Goal: Task Accomplishment & Management: Manage account settings

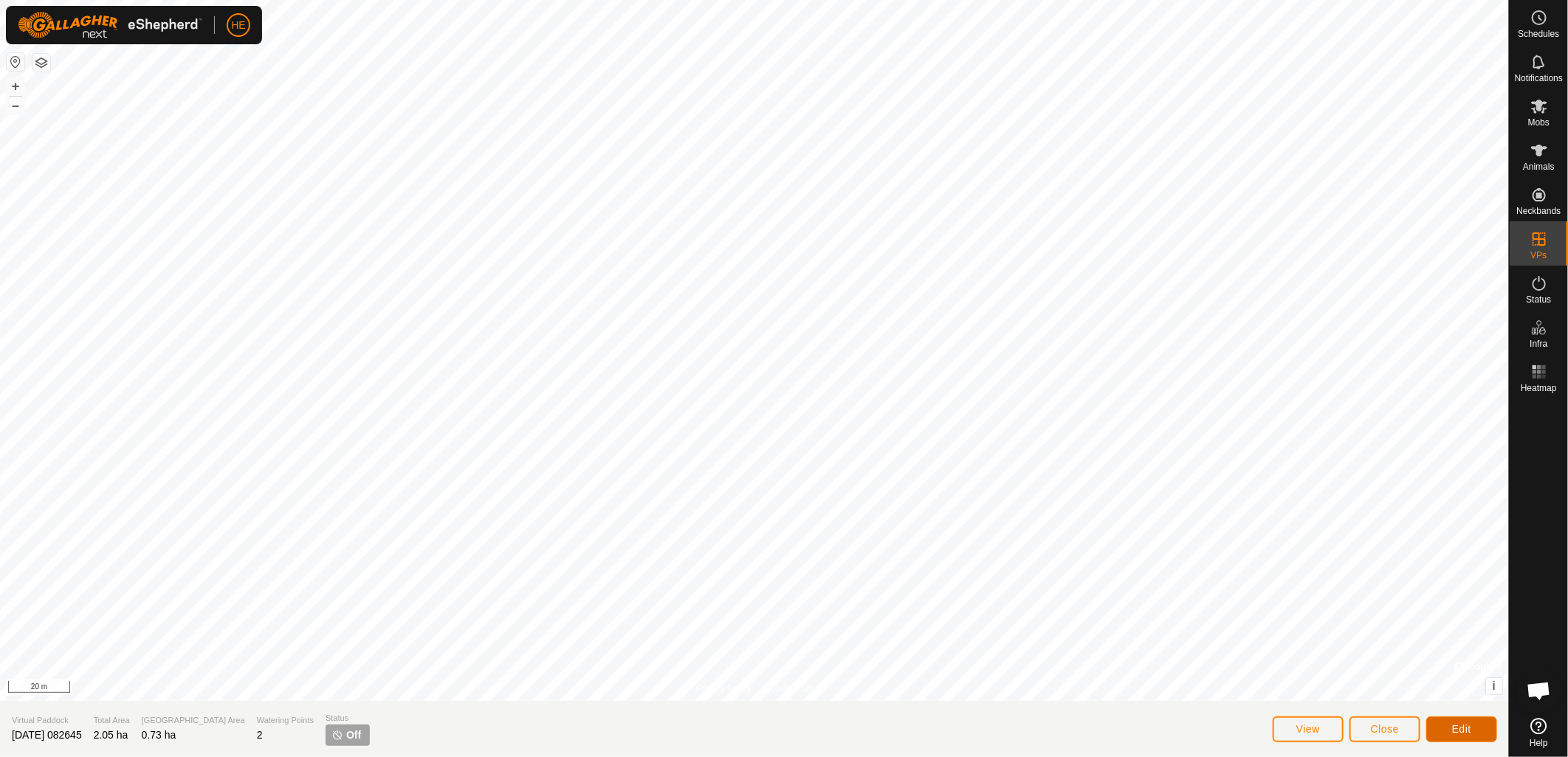
click at [1457, 731] on span "Edit" at bounding box center [1461, 729] width 19 height 12
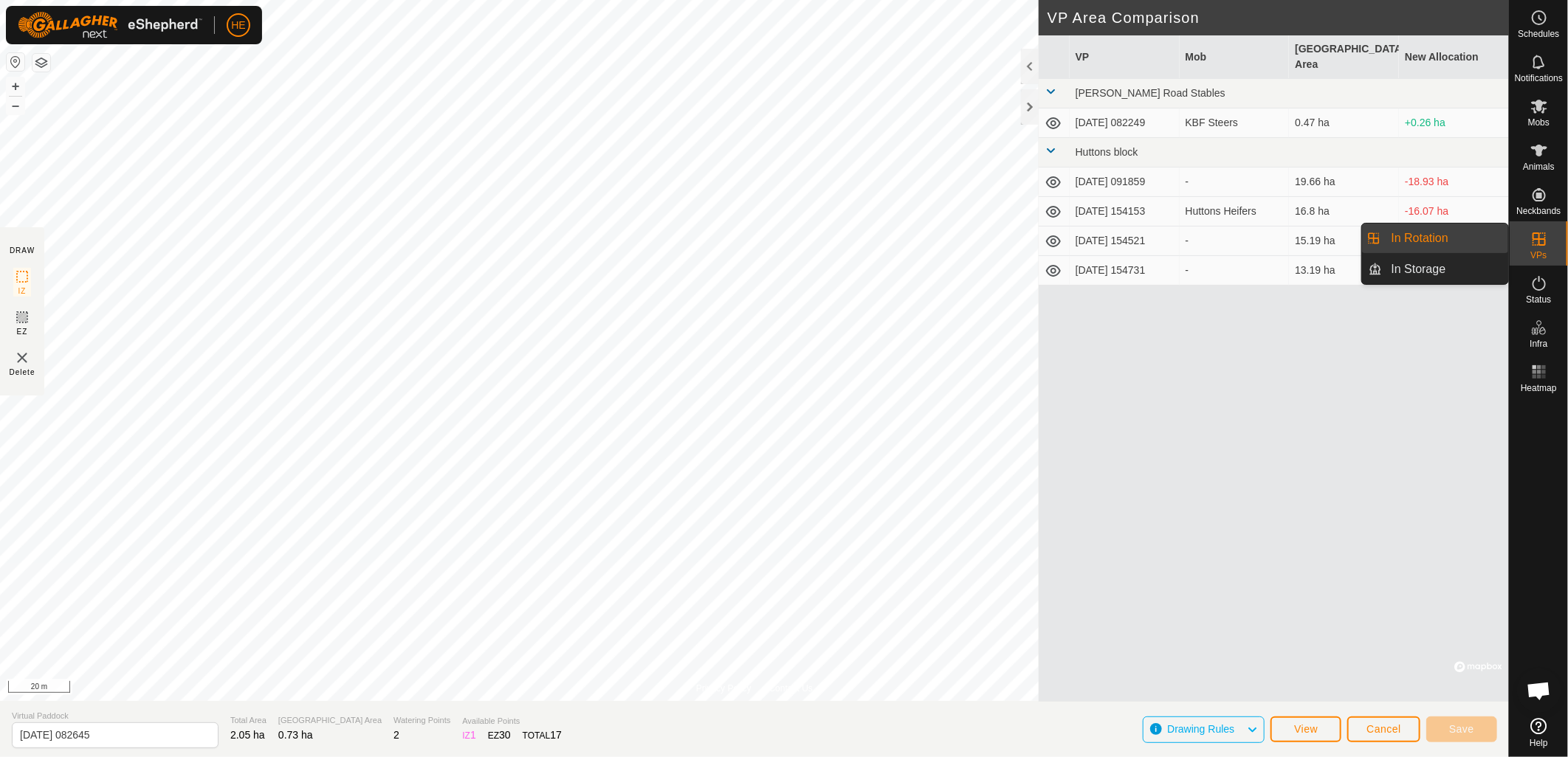
click at [1544, 254] on span "VPs" at bounding box center [1538, 255] width 16 height 9
click at [1457, 270] on link "In Storage" at bounding box center [1446, 269] width 126 height 30
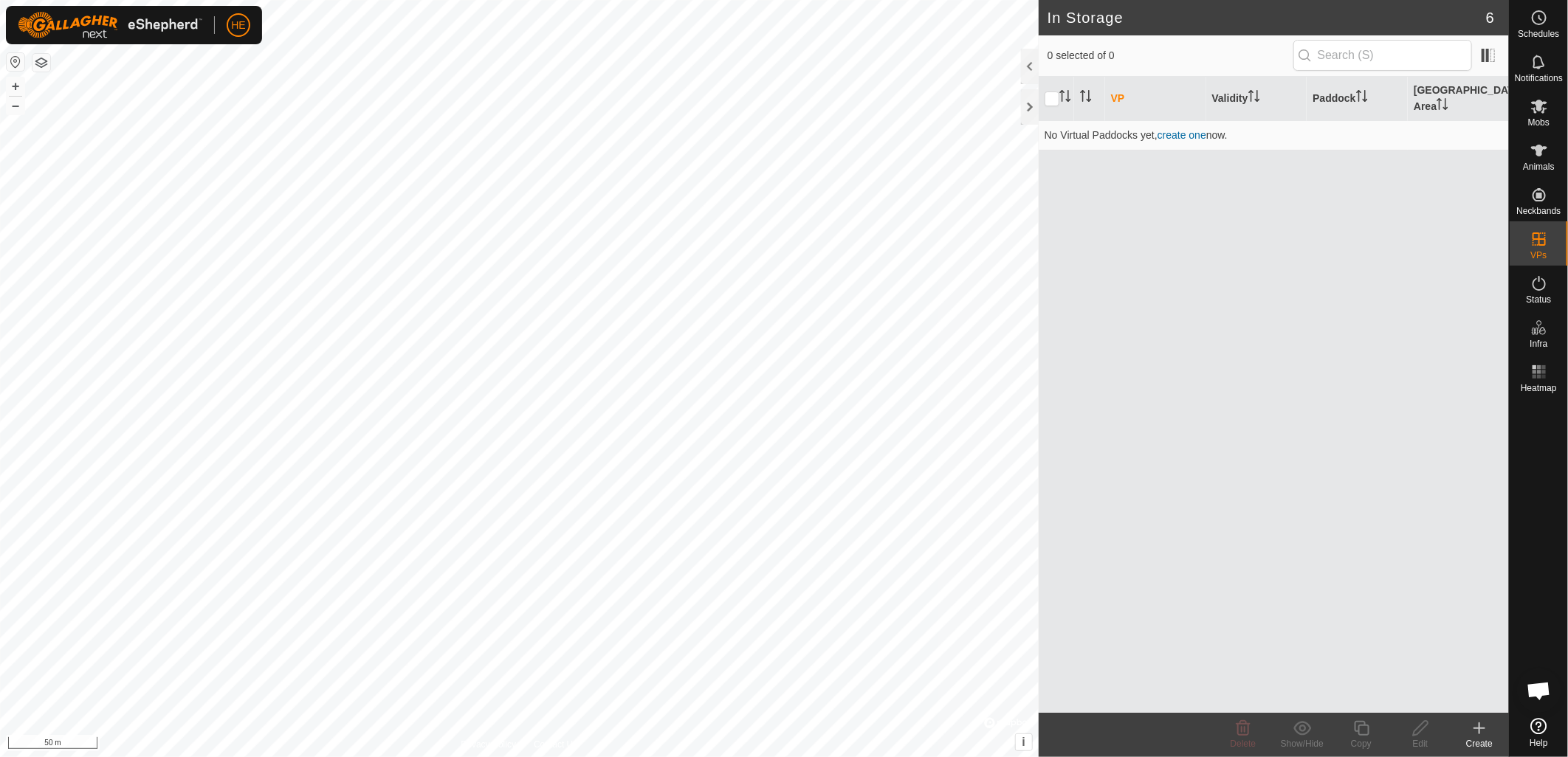
click at [1487, 735] on icon at bounding box center [1479, 728] width 18 height 18
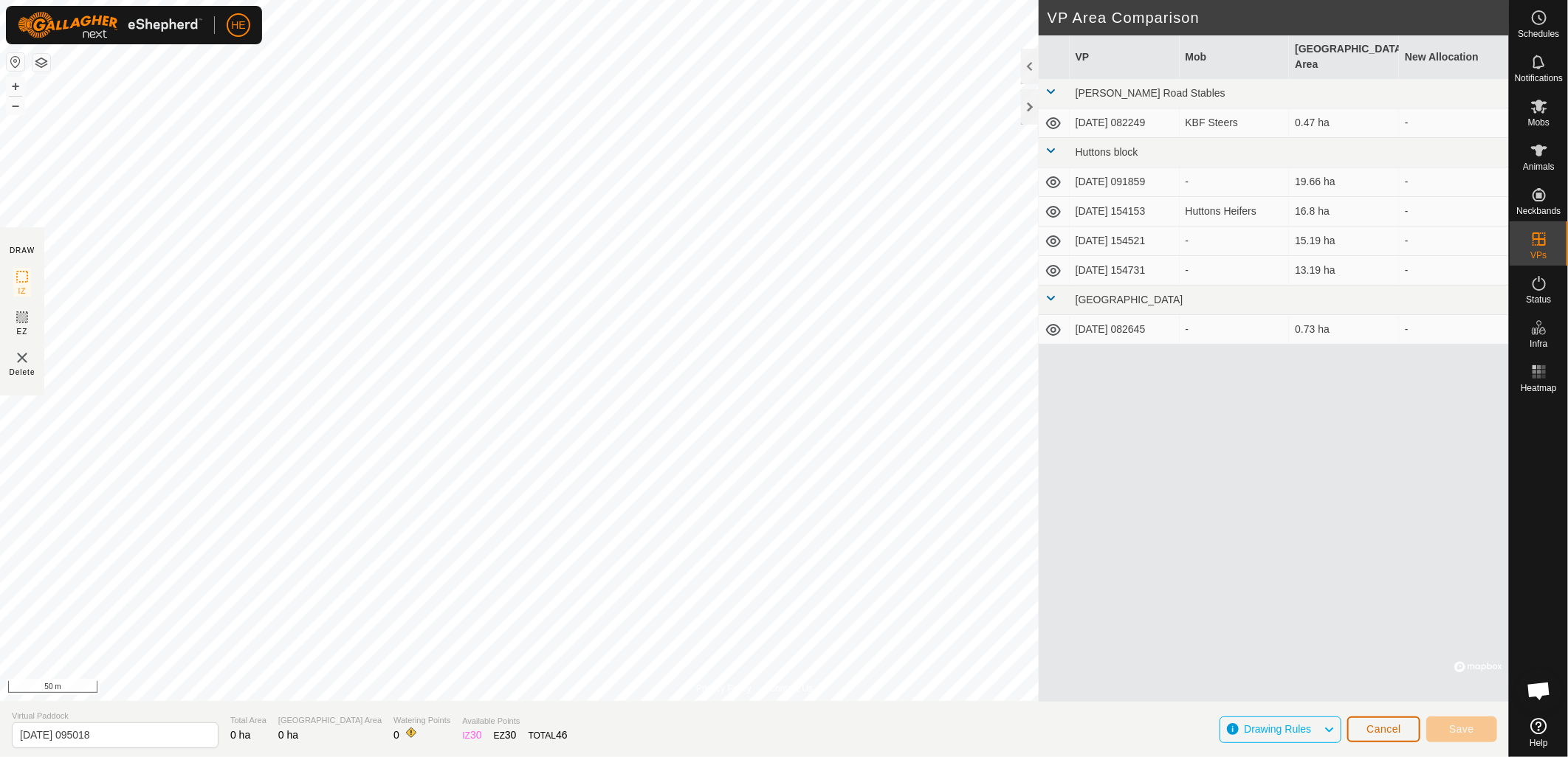
click at [1387, 732] on span "Cancel" at bounding box center [1384, 729] width 35 height 12
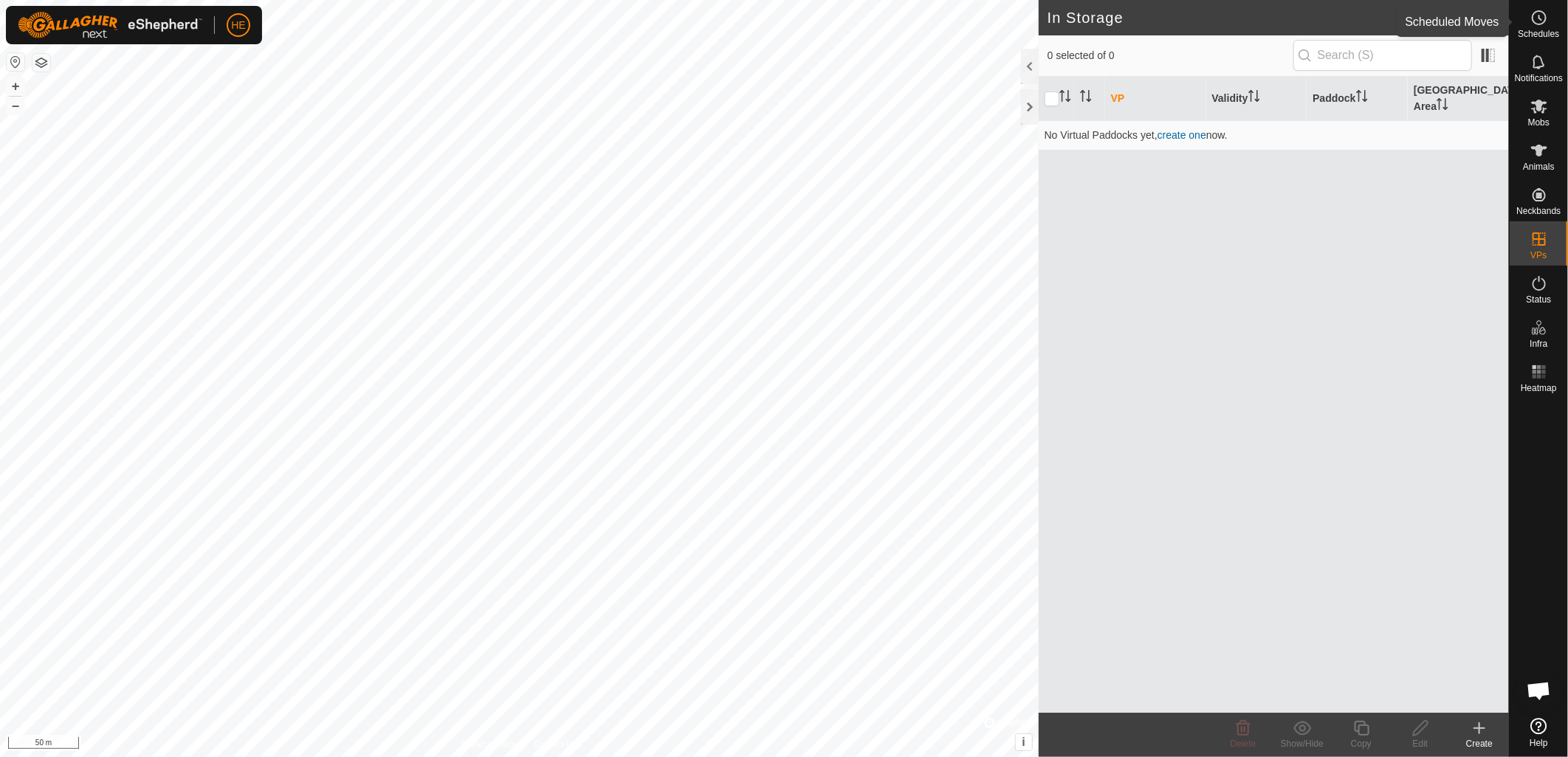
click at [1537, 11] on circle at bounding box center [1538, 17] width 13 height 13
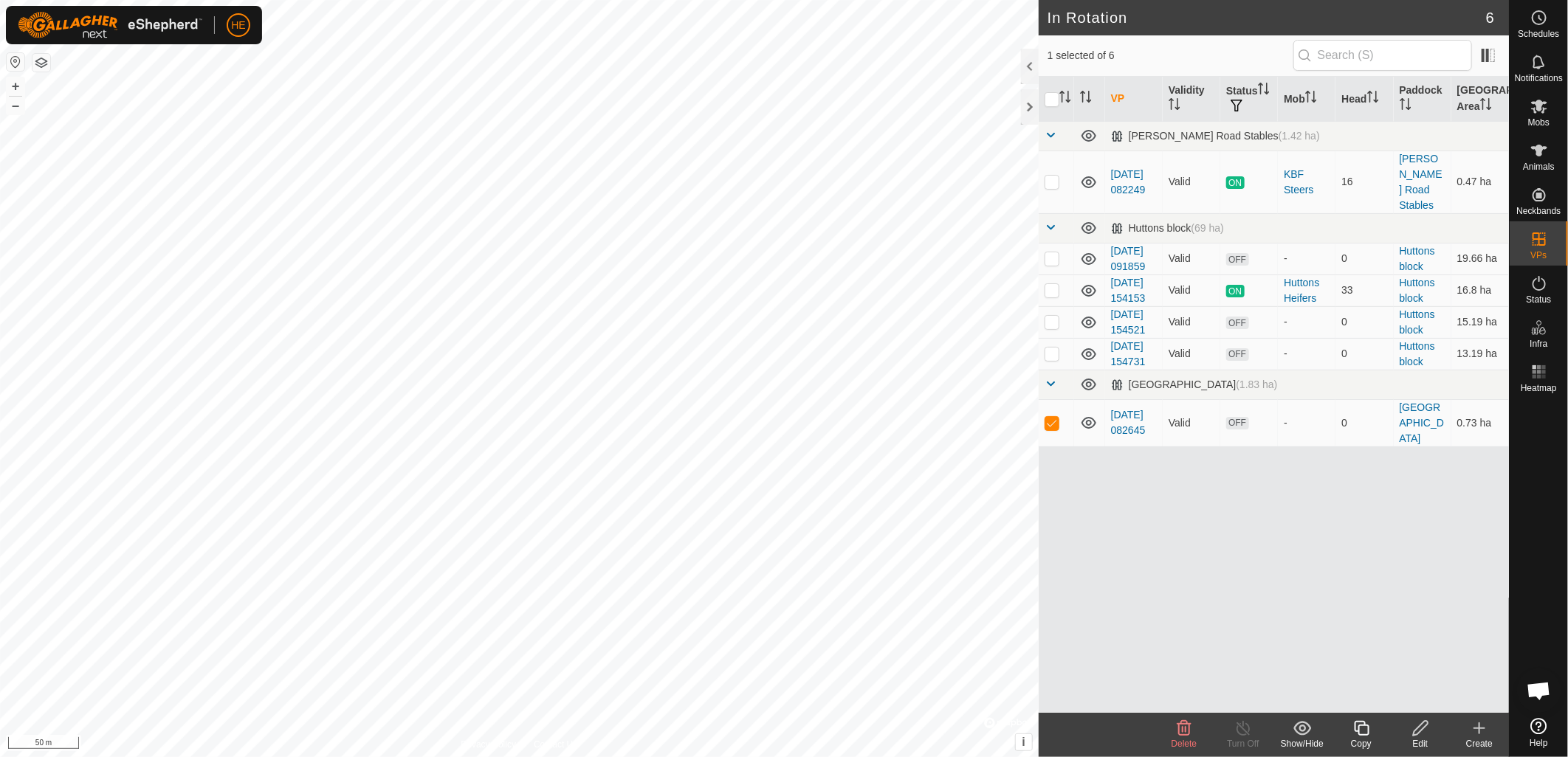
click at [1187, 733] on icon at bounding box center [1184, 728] width 18 height 18
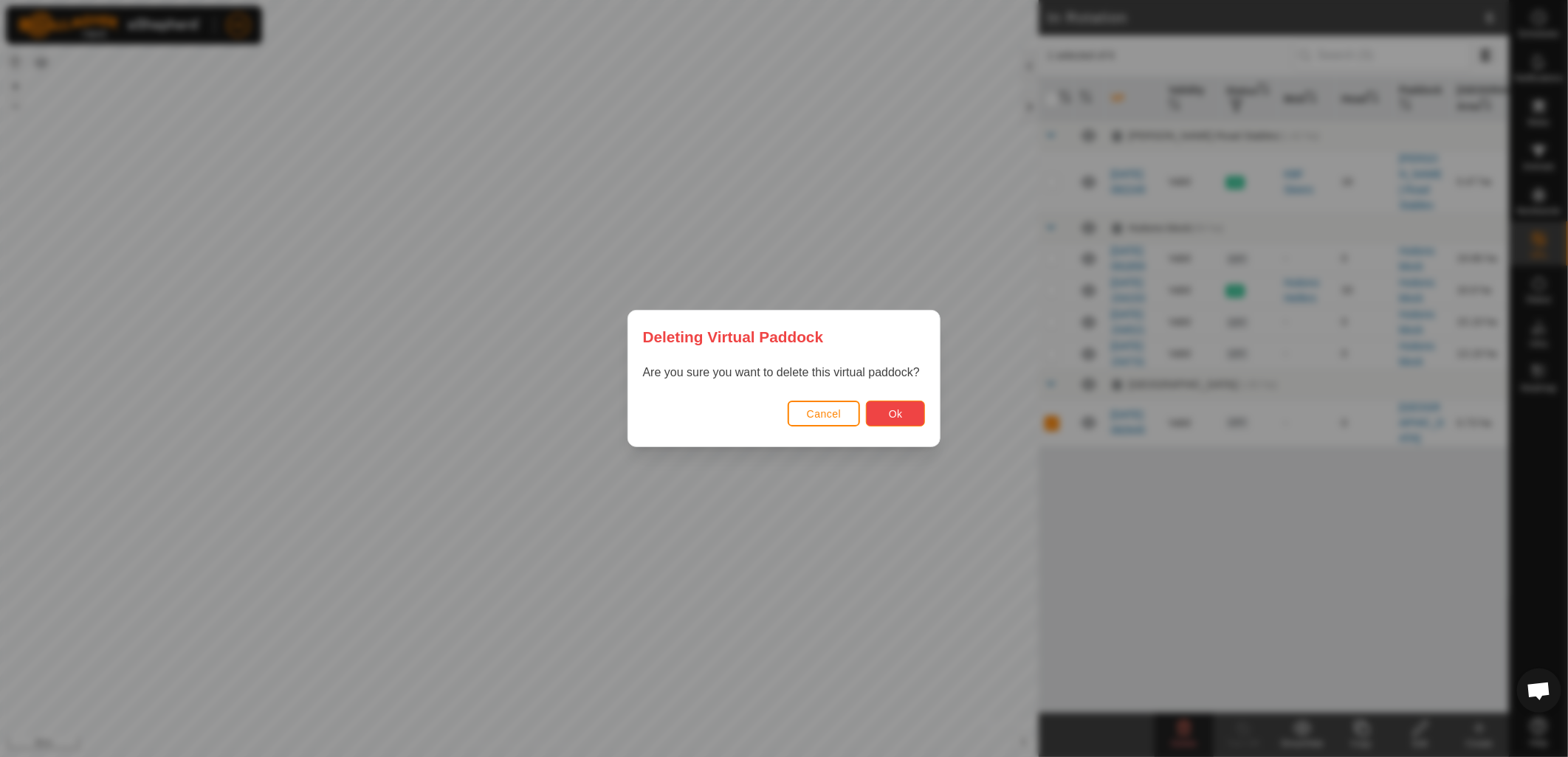
click at [902, 416] on span "Ok" at bounding box center [895, 414] width 14 height 12
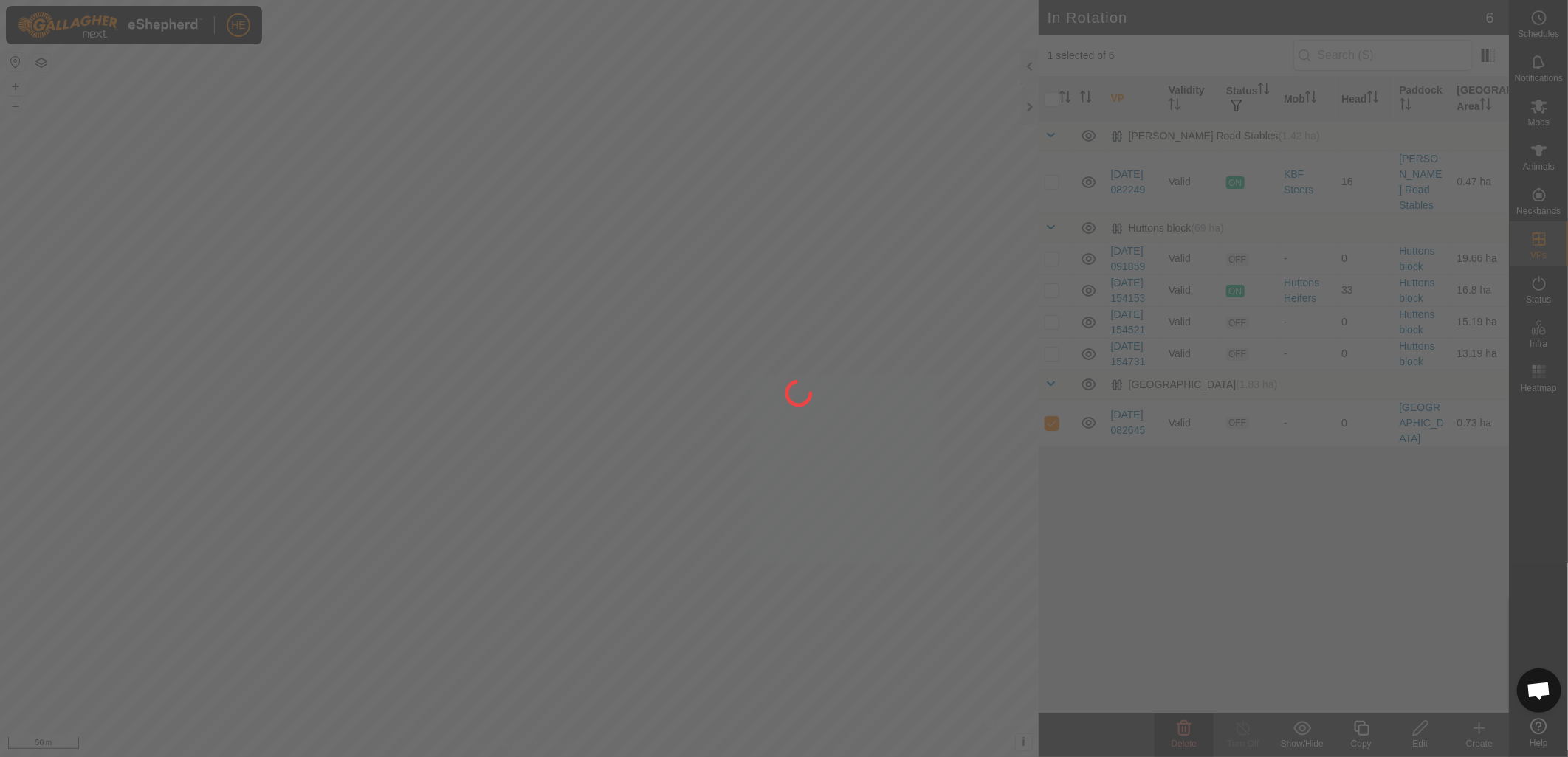
checkbox input "false"
